Goal: Find specific page/section: Find specific page/section

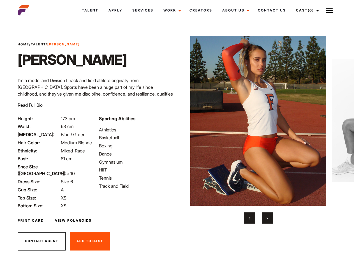
click at [306, 10] on link "Cast (0)" at bounding box center [306, 10] width 31 height 15
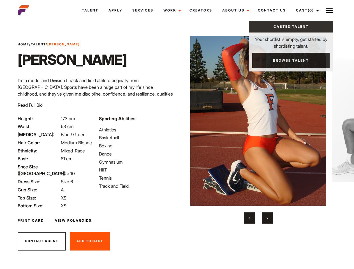
click at [329, 10] on img at bounding box center [329, 10] width 7 height 7
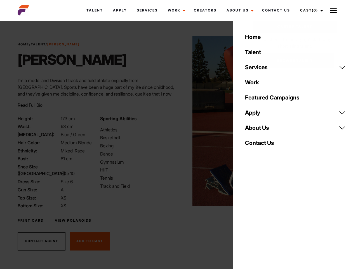
click at [258, 130] on img at bounding box center [261, 121] width 136 height 170
click at [177, 121] on div "Sporting Abilities Athletics Basketball Boxing Dance Gymnasium HIIT Tennis Trac…" at bounding box center [138, 162] width 82 height 94
click at [249, 218] on div "Home Talent Services Talent Casting Photography Videography Creative Hair and M…" at bounding box center [295, 134] width 125 height 269
click at [267, 218] on div "Home Talent Services Talent Casting Photography Videography Creative Hair and M…" at bounding box center [295, 134] width 125 height 269
